Goal: Find specific page/section: Find specific page/section

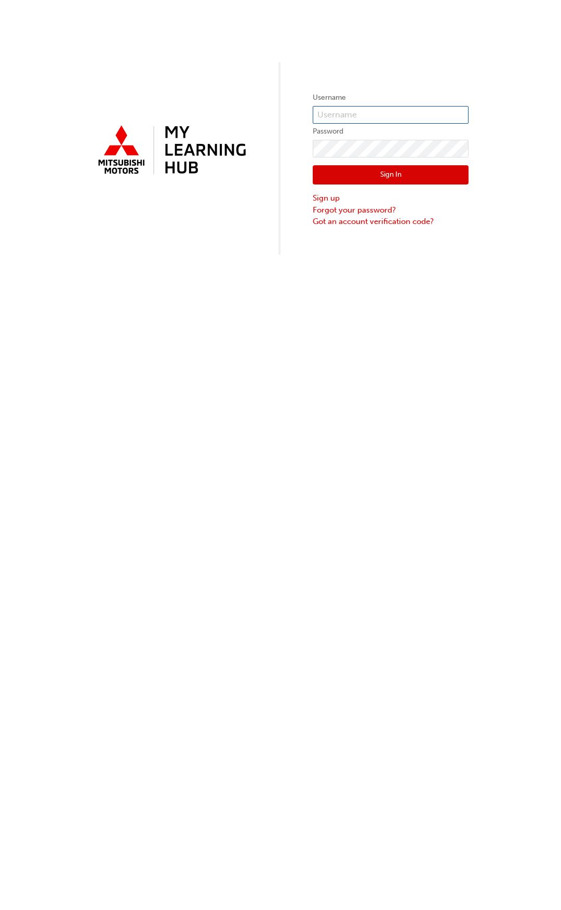
click at [345, 115] on input "text" at bounding box center [391, 115] width 156 height 18
type input "0005767803"
click button "Sign In" at bounding box center [391, 175] width 156 height 20
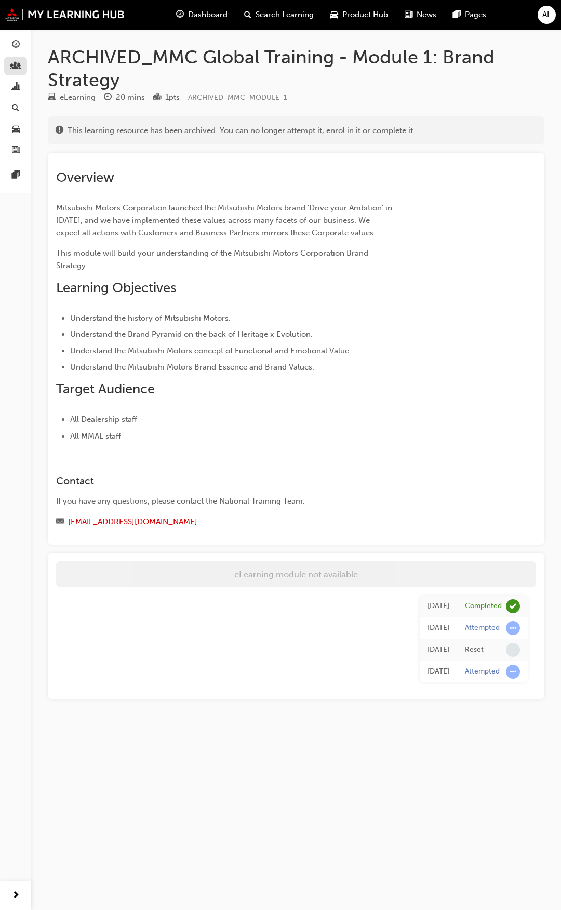
click at [22, 64] on link "button" at bounding box center [15, 66] width 23 height 19
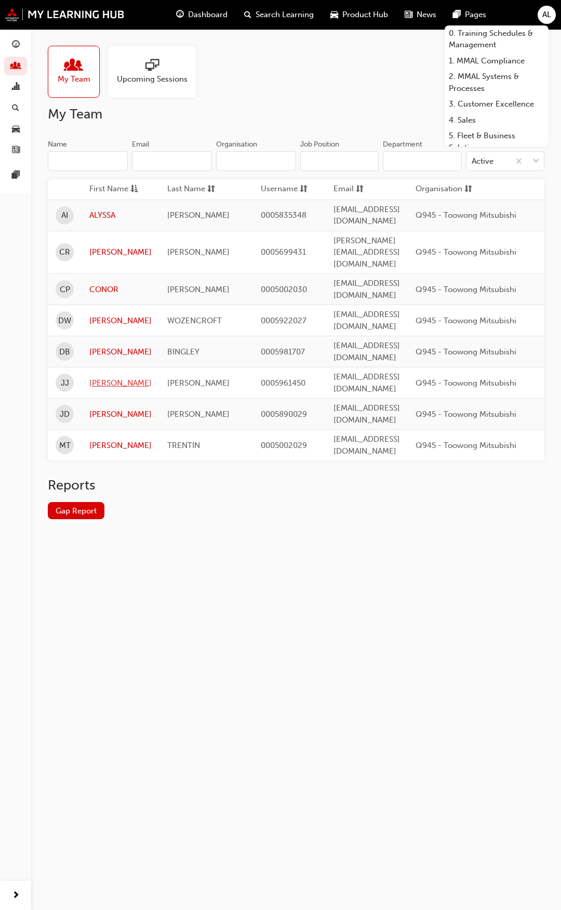
click at [96, 377] on link "[PERSON_NAME]" at bounding box center [120, 383] width 62 height 12
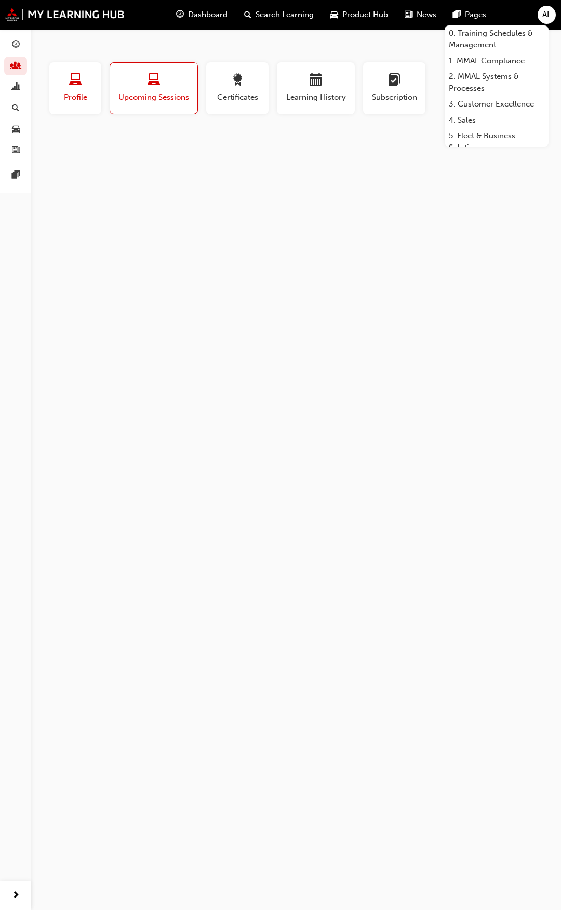
click at [83, 93] on span "Profile" at bounding box center [75, 97] width 36 height 12
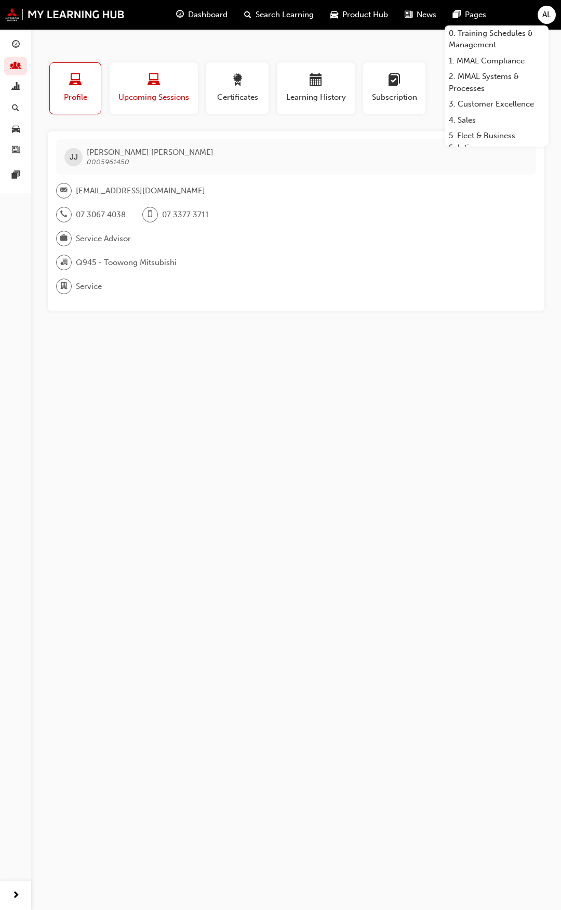
click at [150, 85] on span "laptop-icon" at bounding box center [154, 81] width 12 height 14
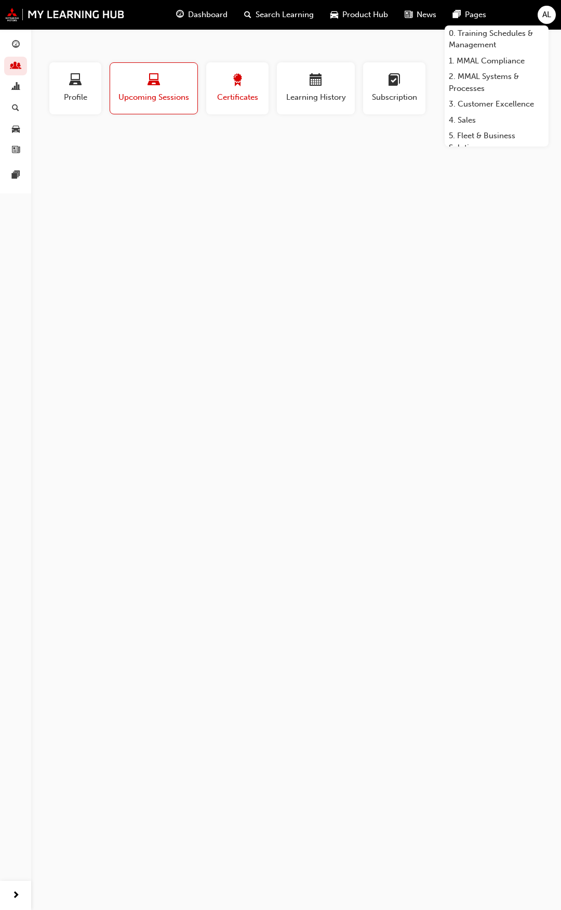
click at [242, 84] on span "award-icon" at bounding box center [237, 81] width 12 height 14
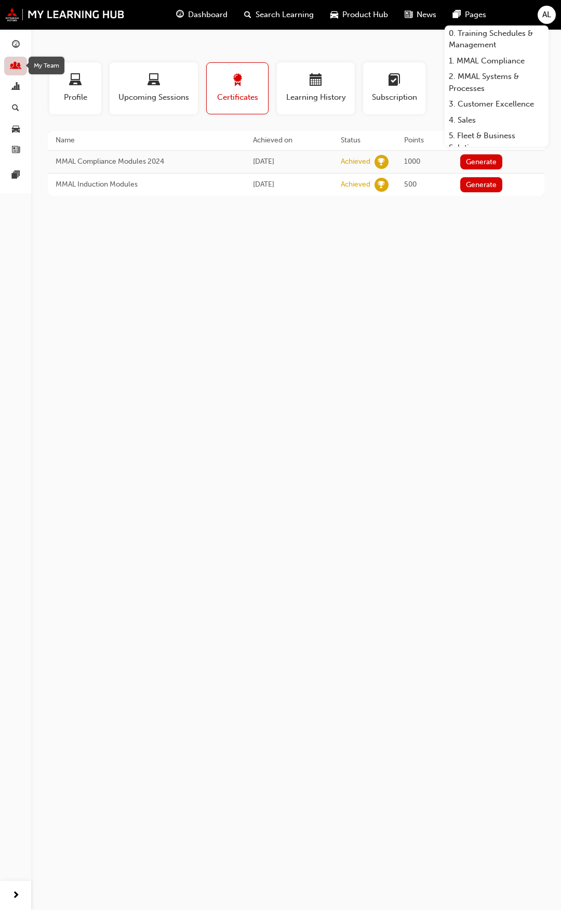
click at [19, 68] on span "people-icon" at bounding box center [16, 66] width 8 height 9
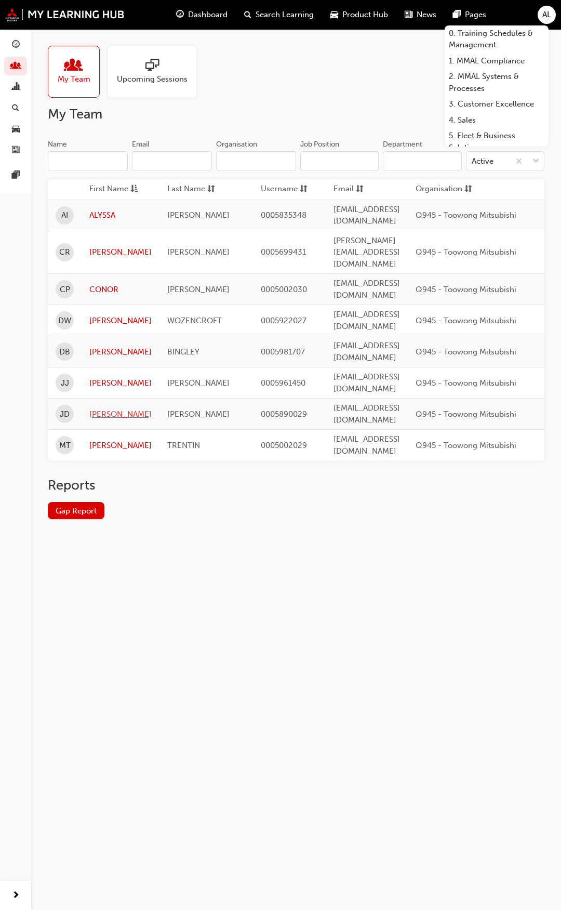
click at [108, 408] on link "[PERSON_NAME]" at bounding box center [120, 414] width 62 height 12
